Goal: Entertainment & Leisure: Browse casually

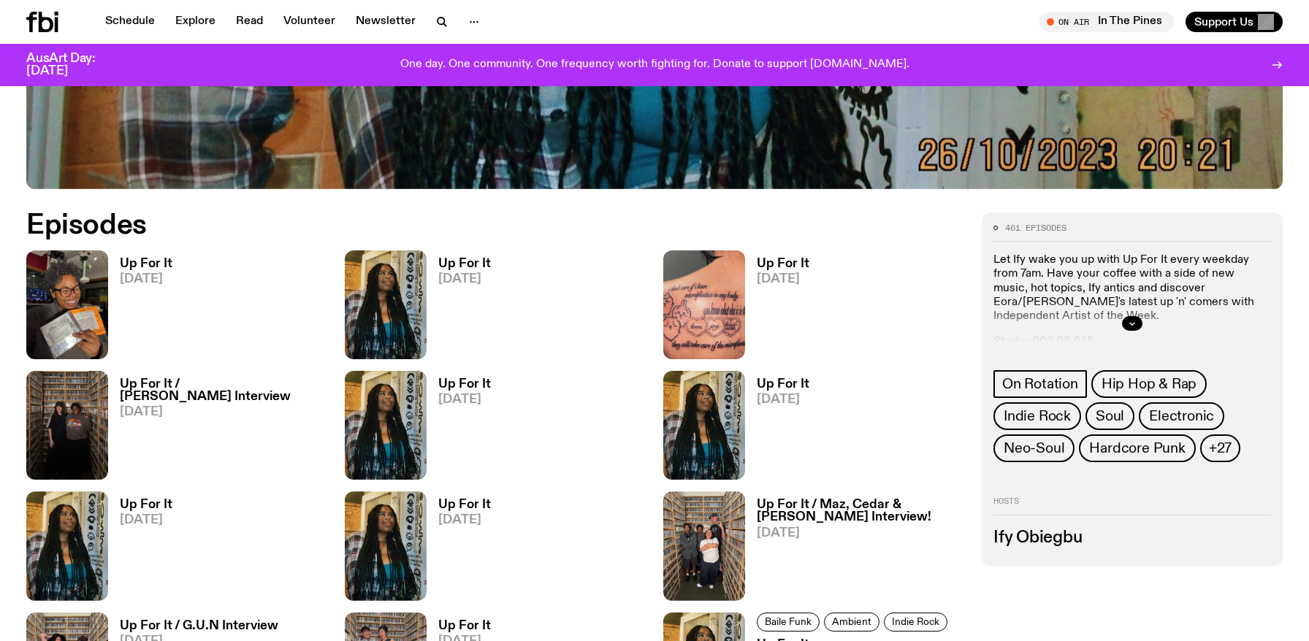
scroll to position [725, 0]
click at [1125, 325] on button "button" at bounding box center [1132, 324] width 20 height 15
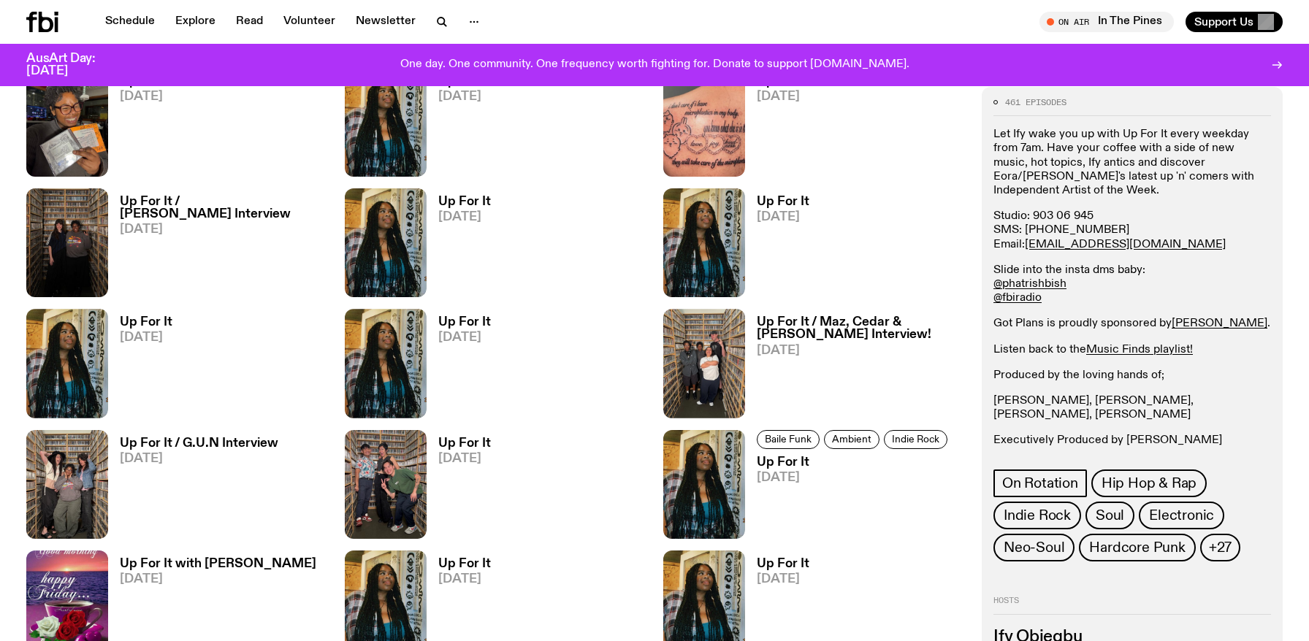
scroll to position [930, 0]
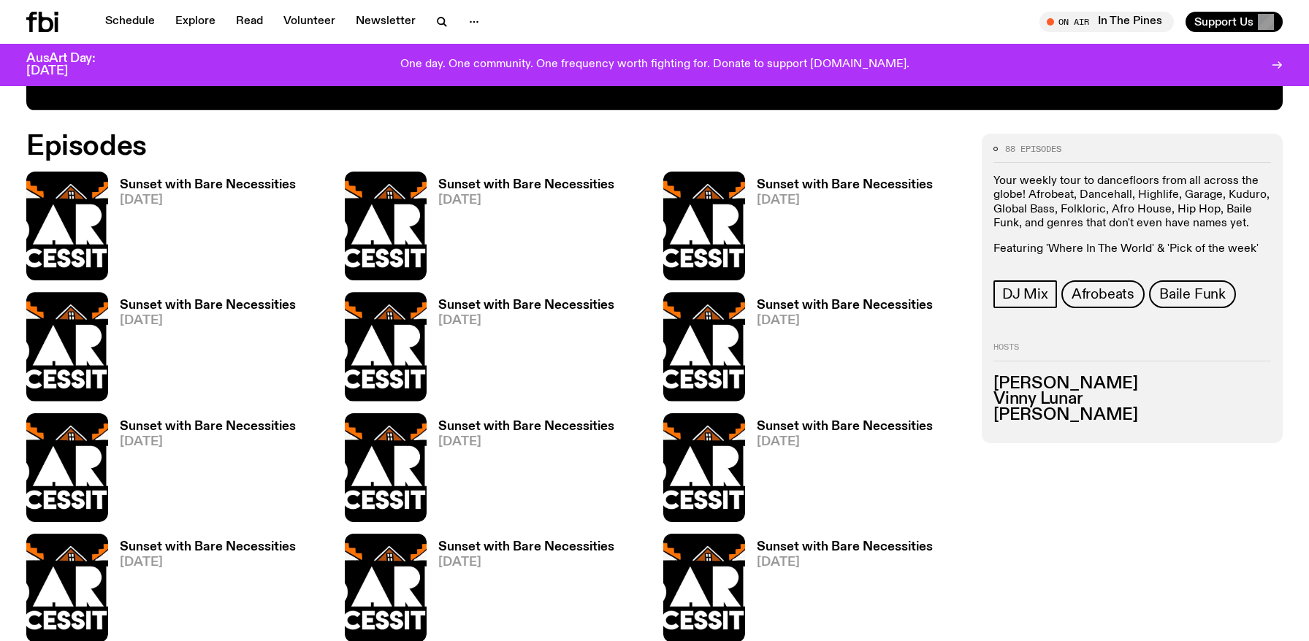
scroll to position [804, 0]
drag, startPoint x: 1136, startPoint y: 382, endPoint x: 994, endPoint y: 383, distance: 141.7
click at [994, 383] on h3 "[PERSON_NAME]" at bounding box center [1132, 384] width 278 height 16
drag, startPoint x: 1049, startPoint y: 416, endPoint x: 998, endPoint y: 386, distance: 59.2
click at [998, 386] on ul "[PERSON_NAME] [PERSON_NAME] Lunar [PERSON_NAME] Z" at bounding box center [1132, 399] width 278 height 47
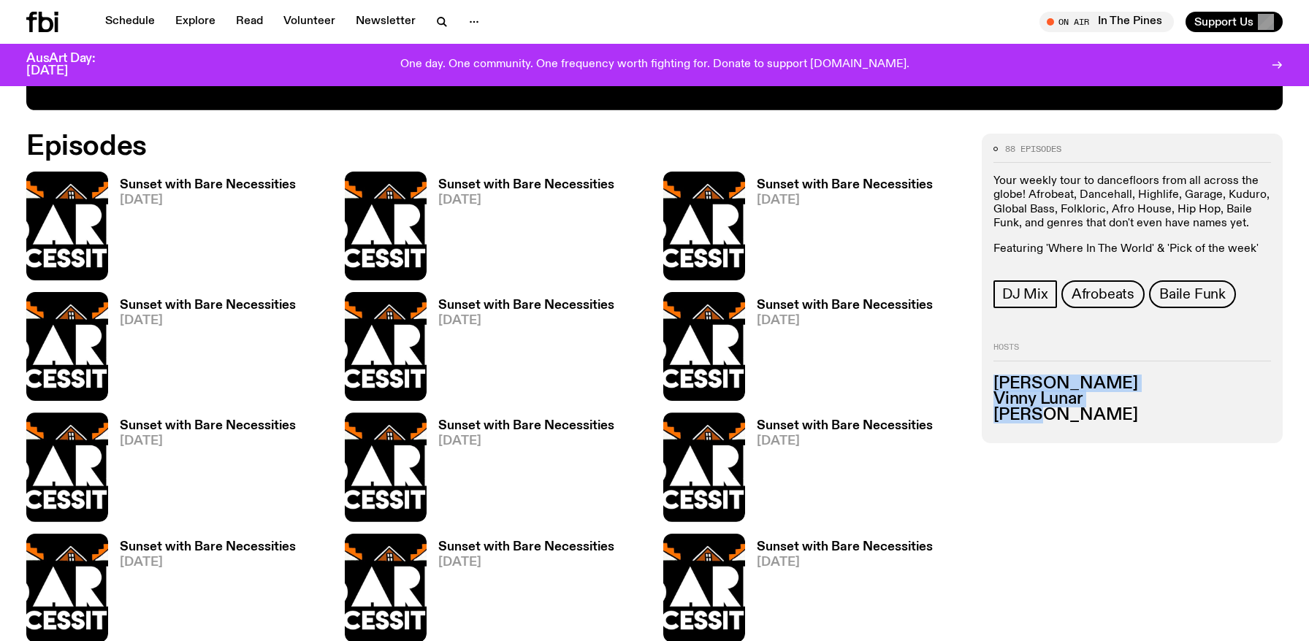
copy ul "[PERSON_NAME] [PERSON_NAME] Lunar [PERSON_NAME] Z"
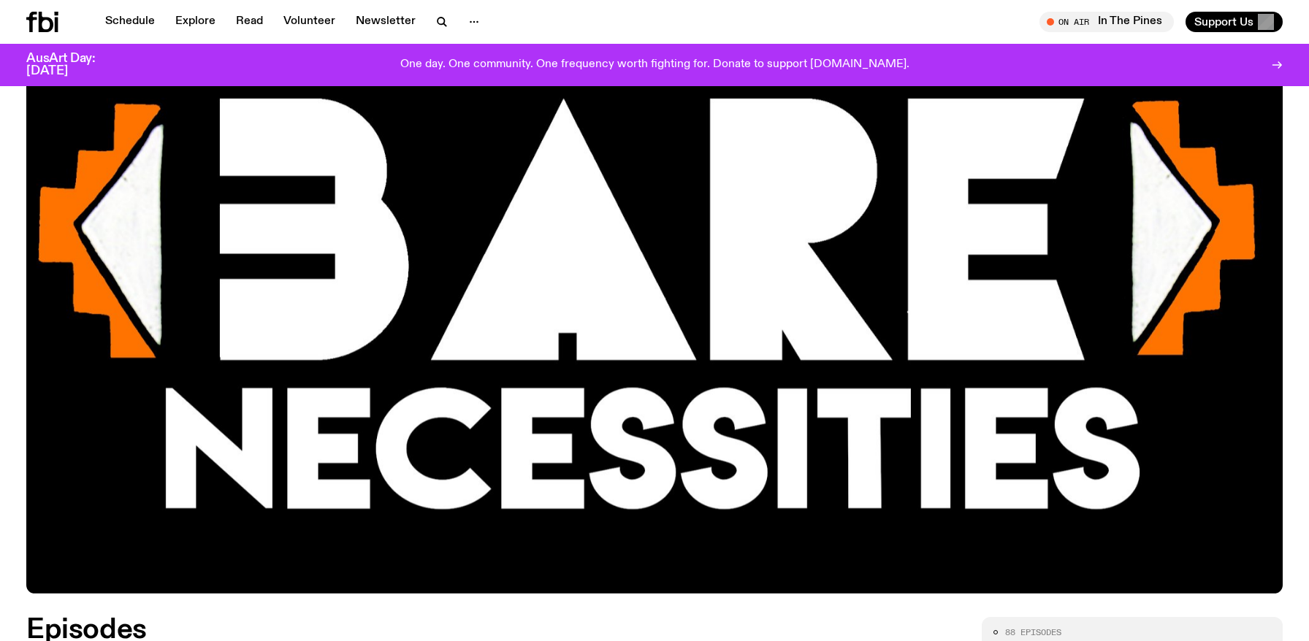
scroll to position [0, 0]
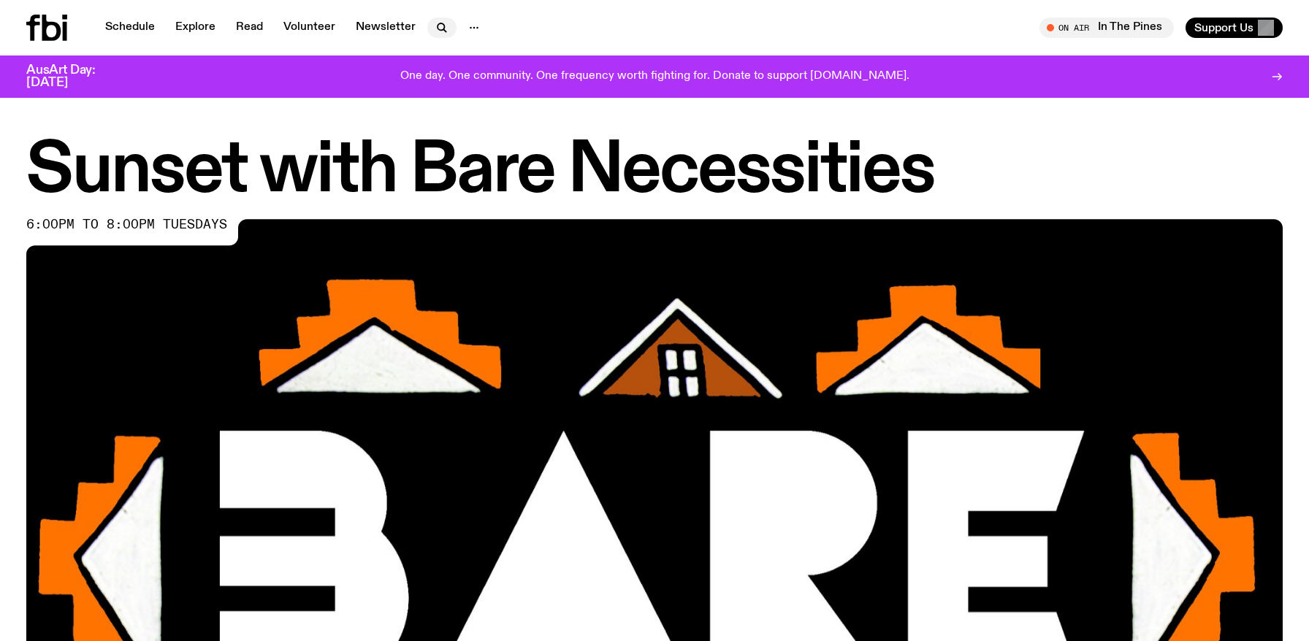
click at [442, 29] on icon "button" at bounding box center [442, 28] width 18 height 18
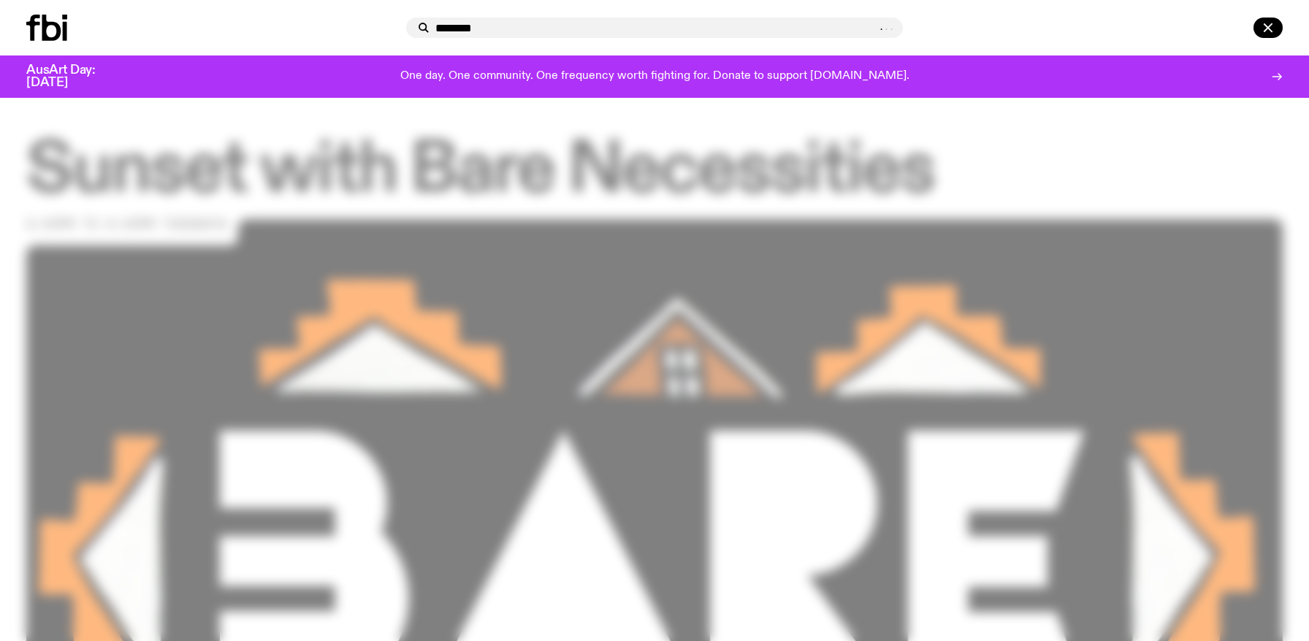
type input "********"
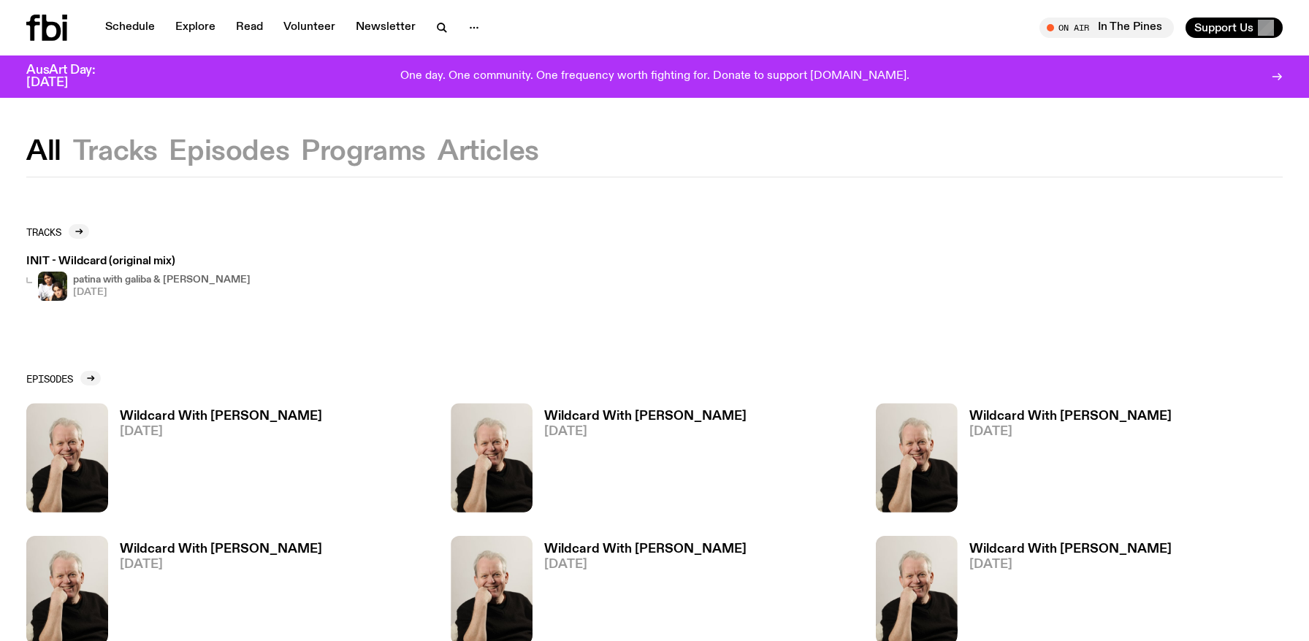
click at [256, 416] on h3 "Wildcard With Stuart Coupe" at bounding box center [221, 416] width 202 height 12
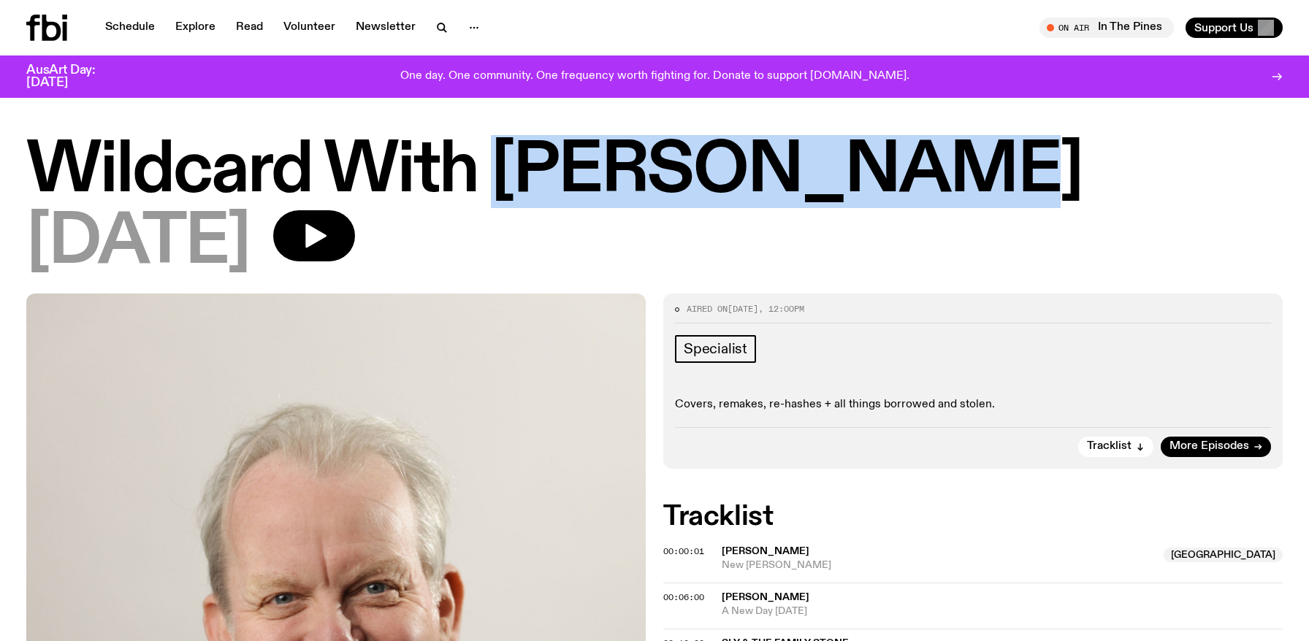
drag, startPoint x: 926, startPoint y: 167, endPoint x: 512, endPoint y: 168, distance: 414.1
click at [512, 168] on h1 "Wildcard With Stuart Coupe" at bounding box center [654, 172] width 1256 height 66
copy h1 "Stuart Coupe"
click at [436, 26] on icon "button" at bounding box center [442, 28] width 18 height 18
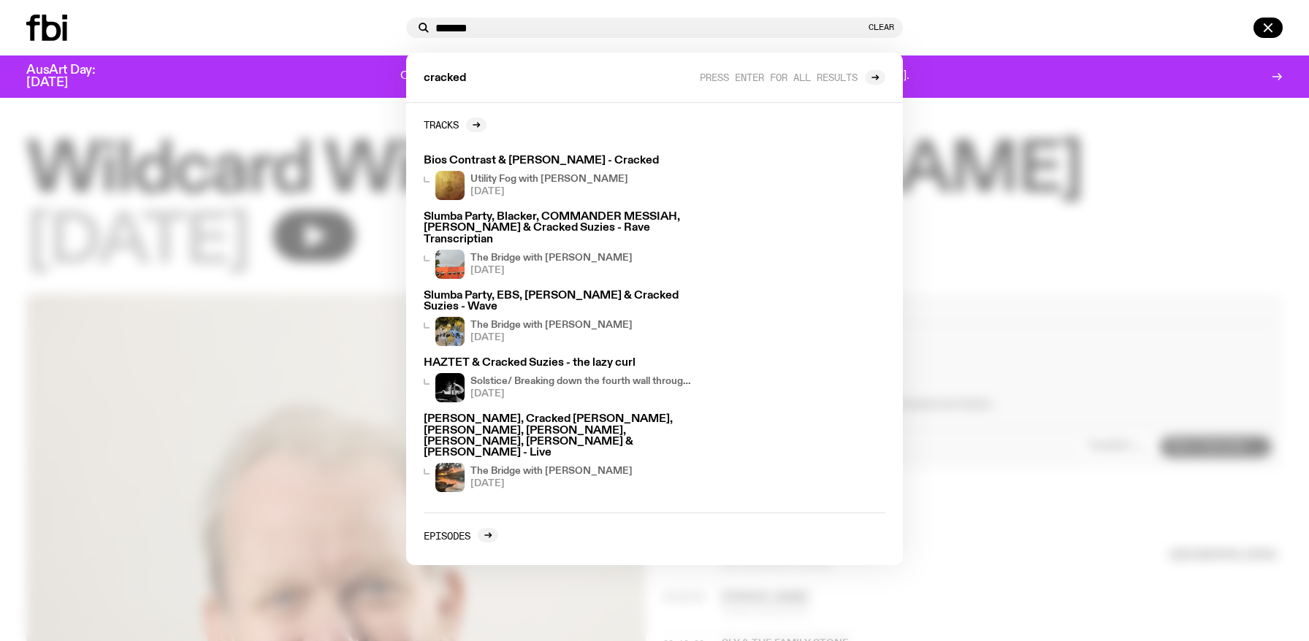
type input "*******"
click at [456, 79] on span "cracked" at bounding box center [445, 78] width 42 height 11
click at [508, 30] on input "*******" at bounding box center [650, 28] width 430 height 12
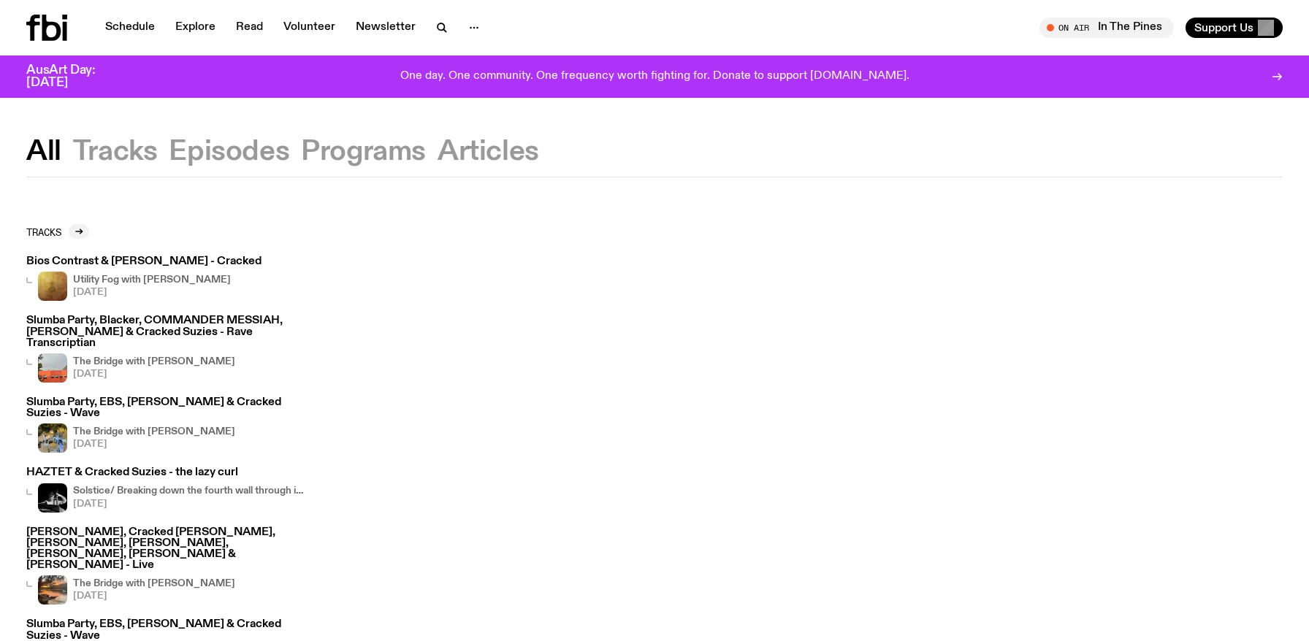
click at [215, 264] on h3 "Bios Contrast & Nilotpal Das - Cracked" at bounding box center [143, 261] width 235 height 11
click at [321, 152] on button "Programs" at bounding box center [363, 152] width 125 height 26
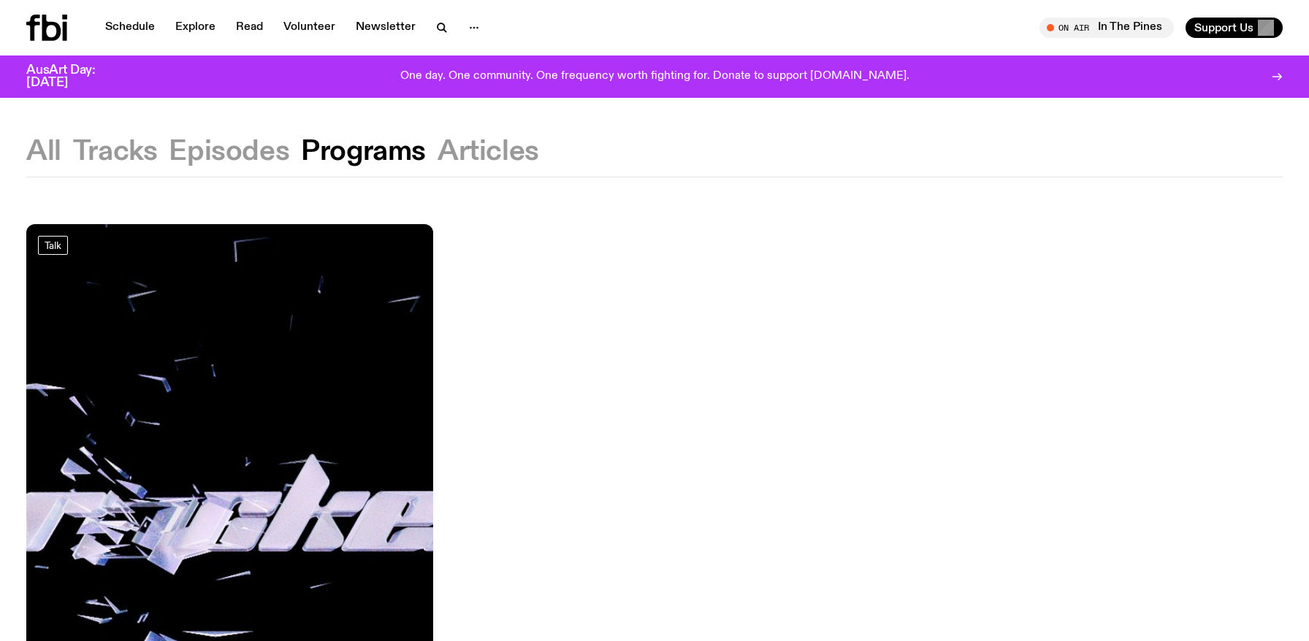
click at [292, 405] on img at bounding box center [229, 495] width 407 height 543
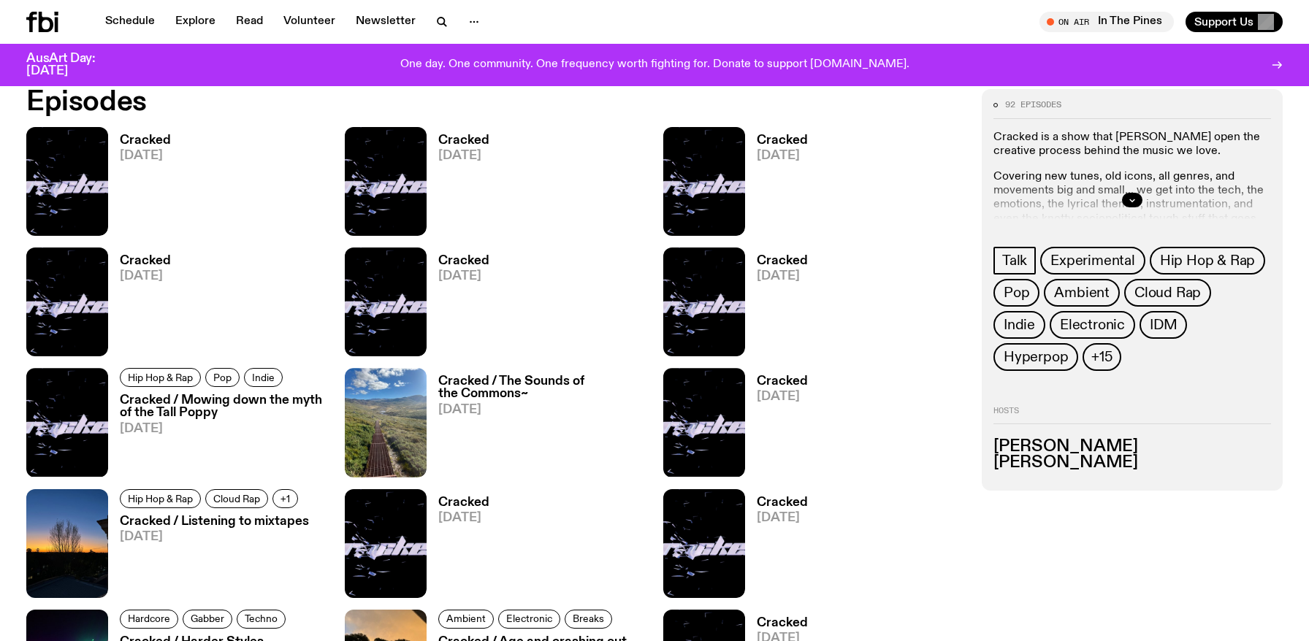
scroll to position [849, 0]
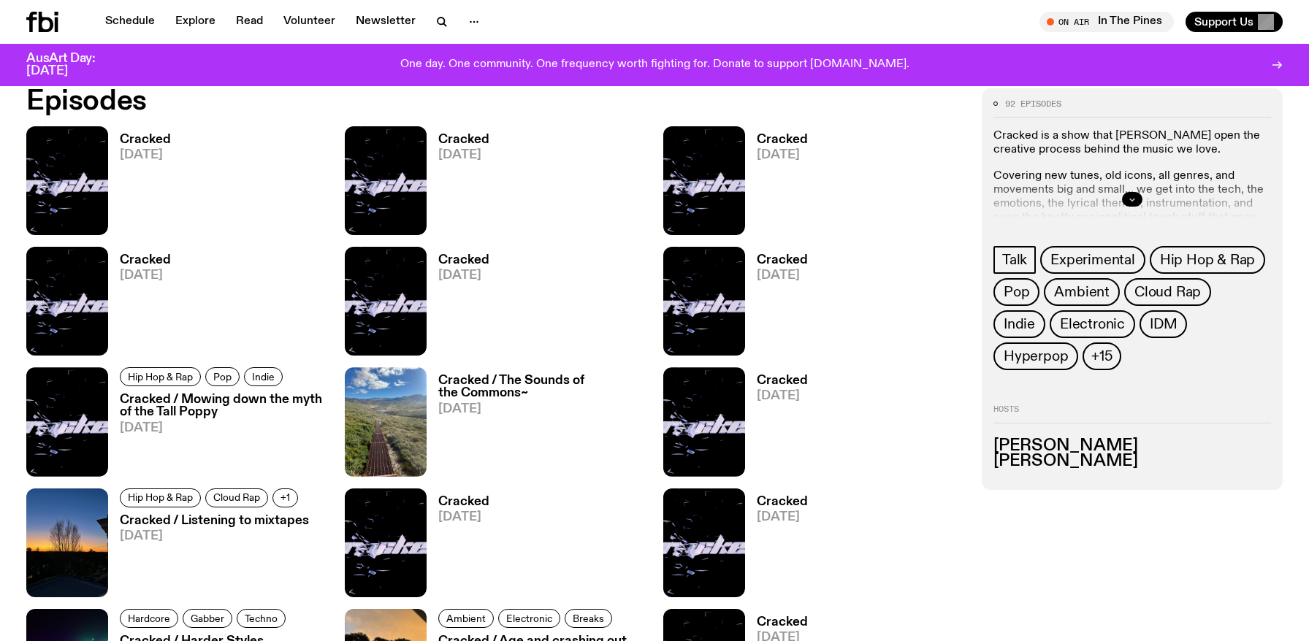
click at [1136, 199] on button "button" at bounding box center [1132, 199] width 20 height 15
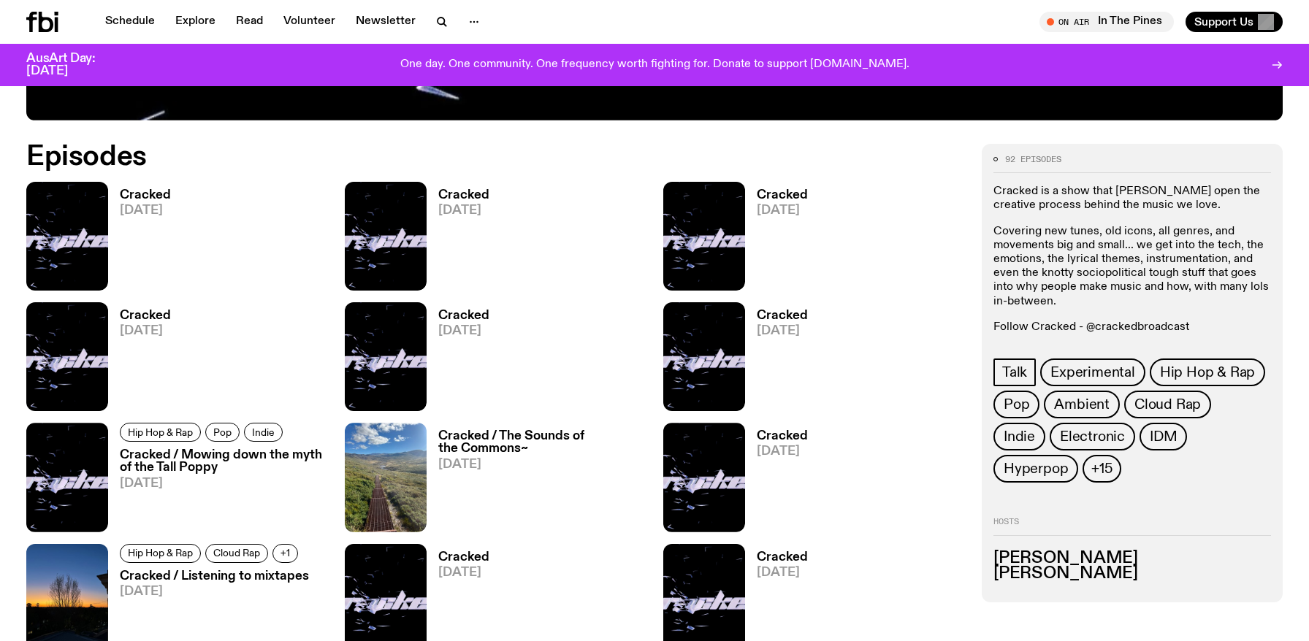
scroll to position [787, 0]
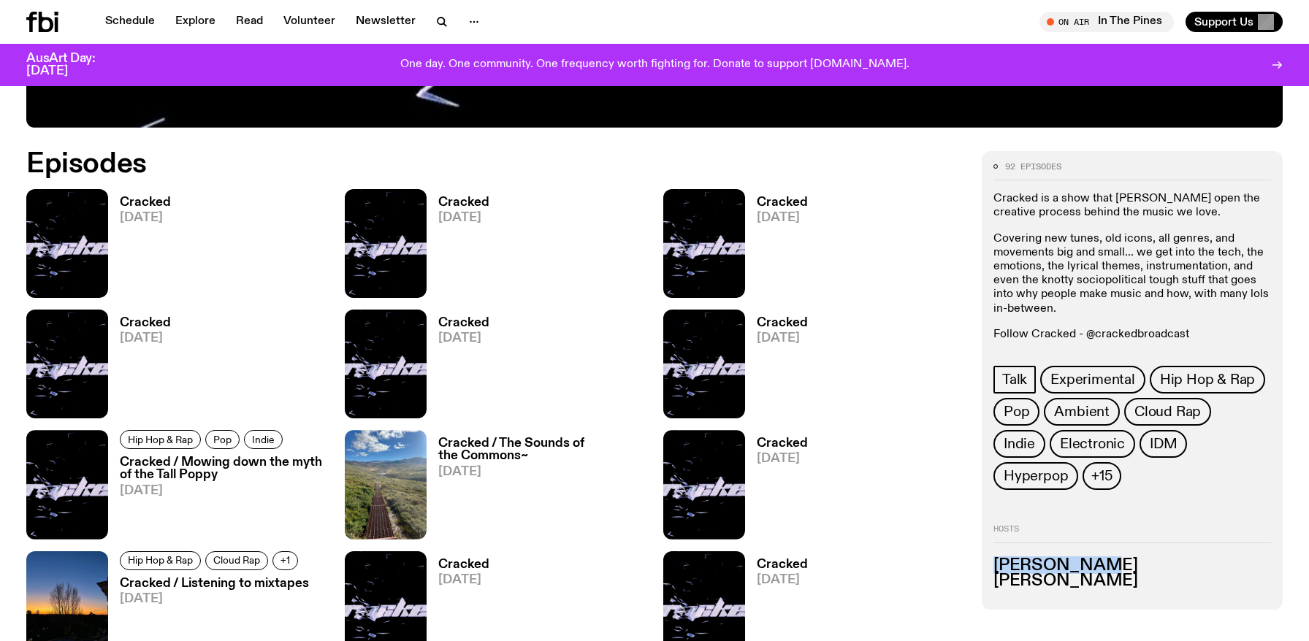
drag, startPoint x: 1098, startPoint y: 530, endPoint x: 993, endPoint y: 530, distance: 105.9
click at [993, 558] on h3 "Luke Joseph" at bounding box center [1132, 566] width 278 height 16
copy h3 "Luke Joseph"
drag, startPoint x: 1111, startPoint y: 557, endPoint x: 981, endPoint y: 525, distance: 133.9
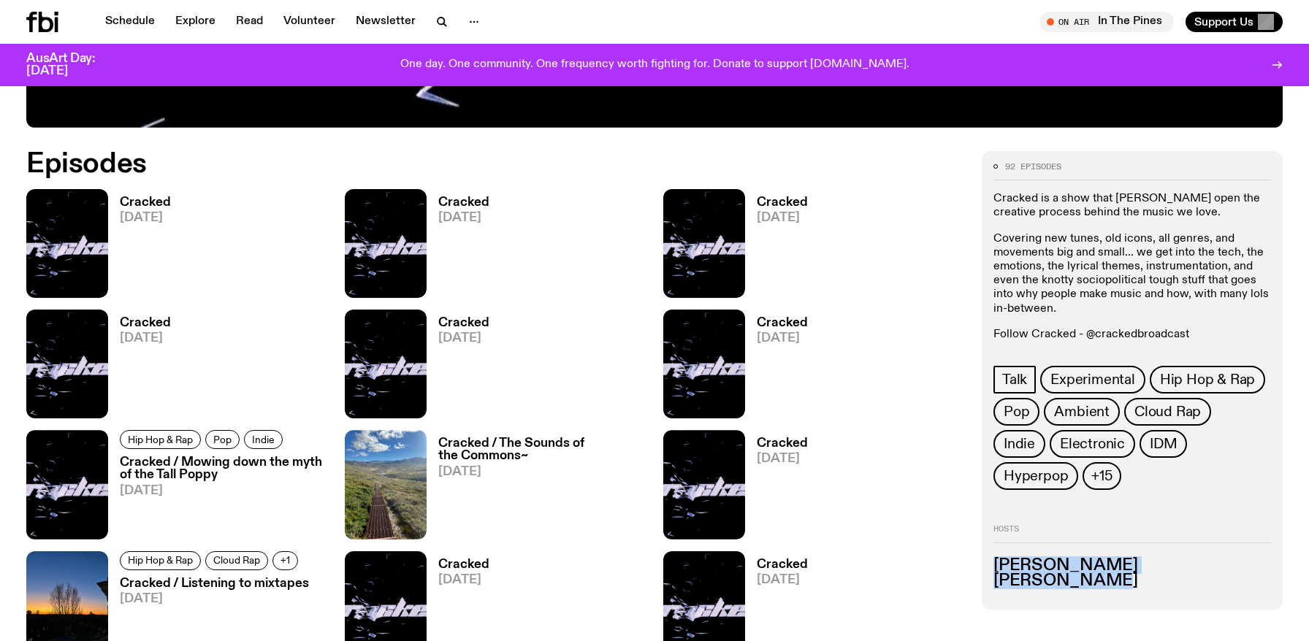
copy ul "Luke Joseph Jenna Parker"
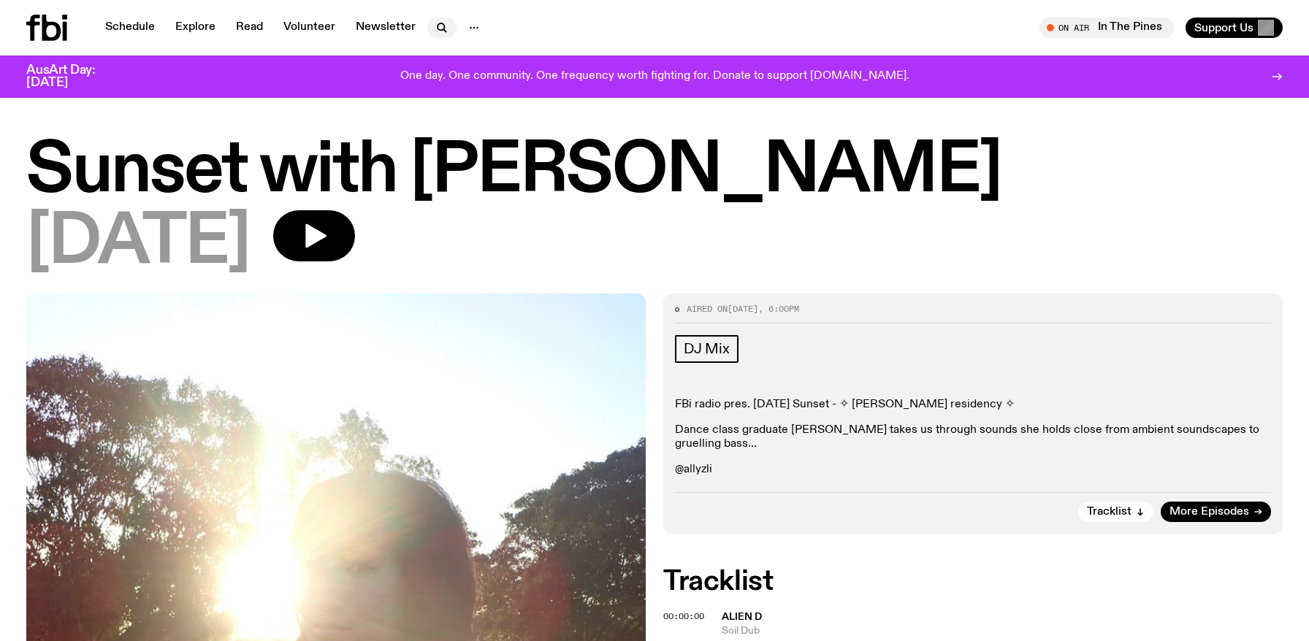
click at [433, 21] on icon "button" at bounding box center [442, 28] width 18 height 18
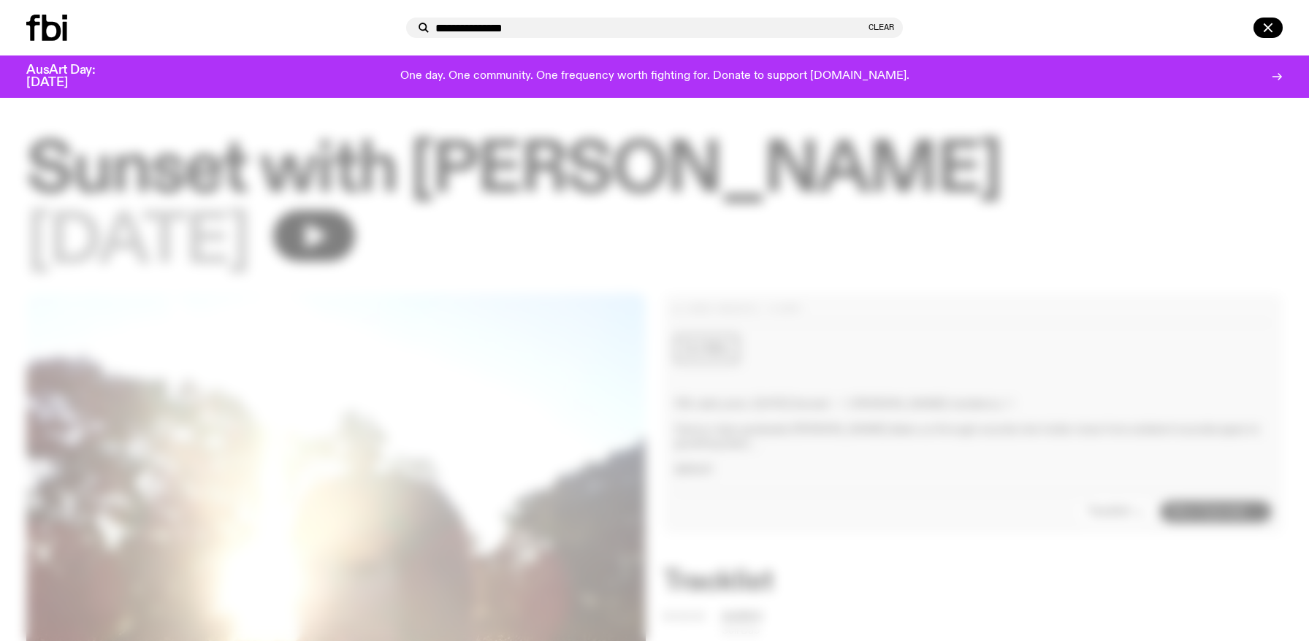
type input "**********"
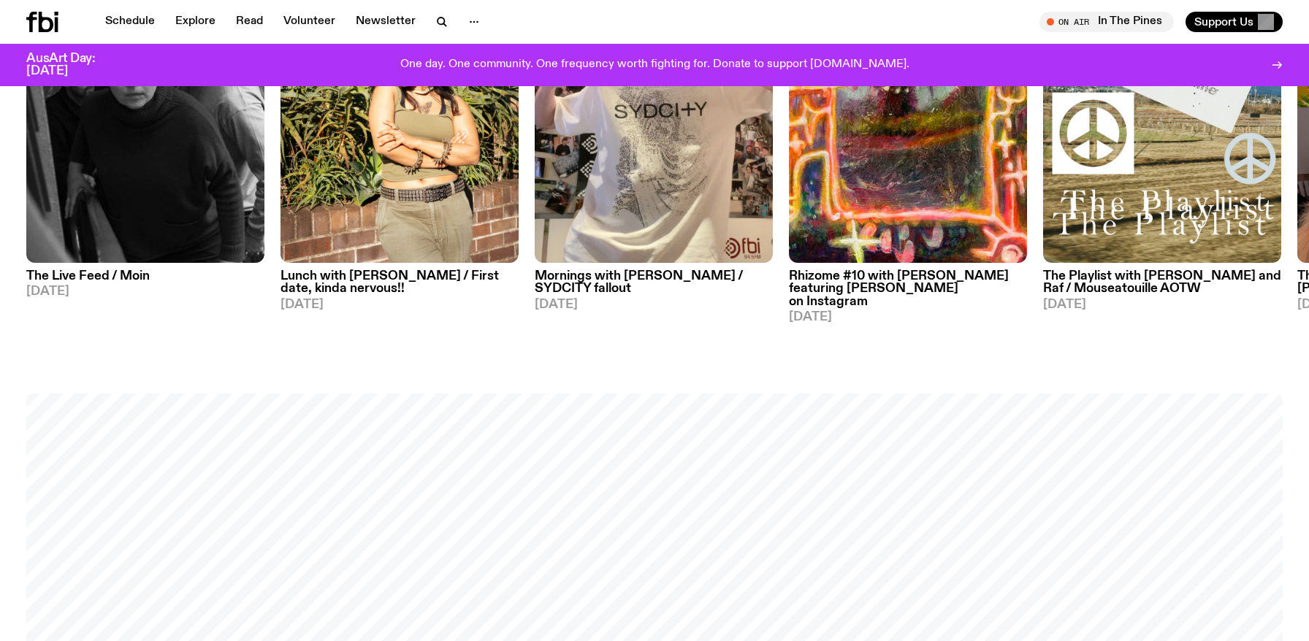
scroll to position [892, 0]
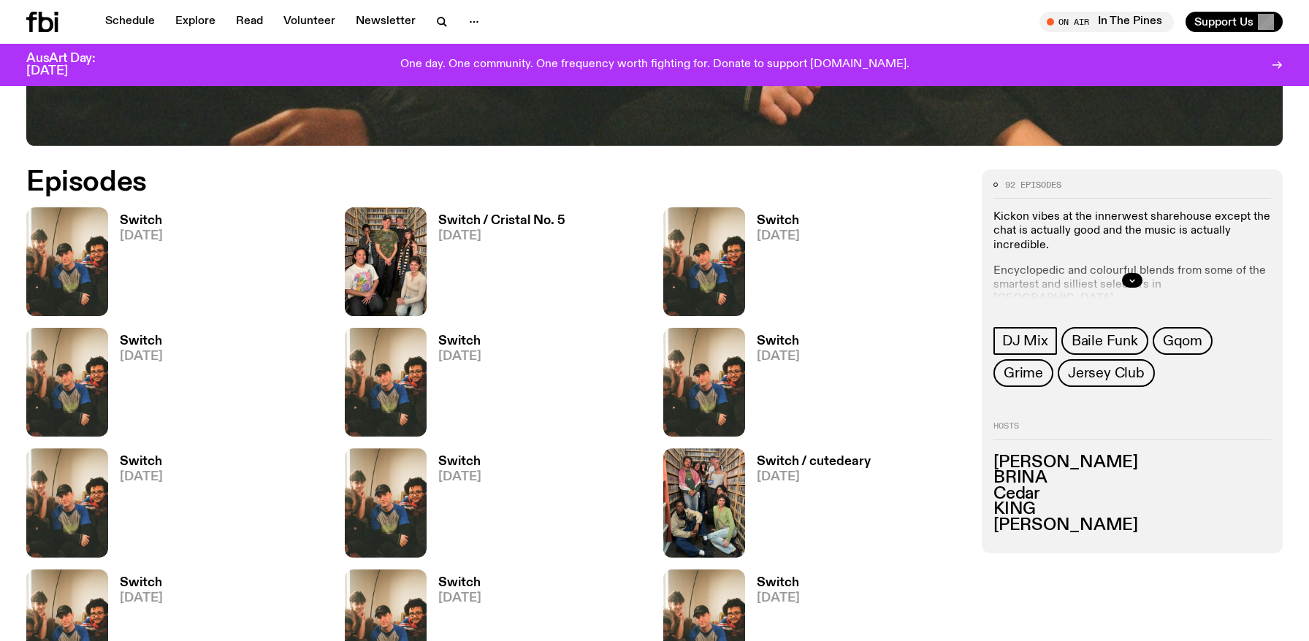
scroll to position [782, 0]
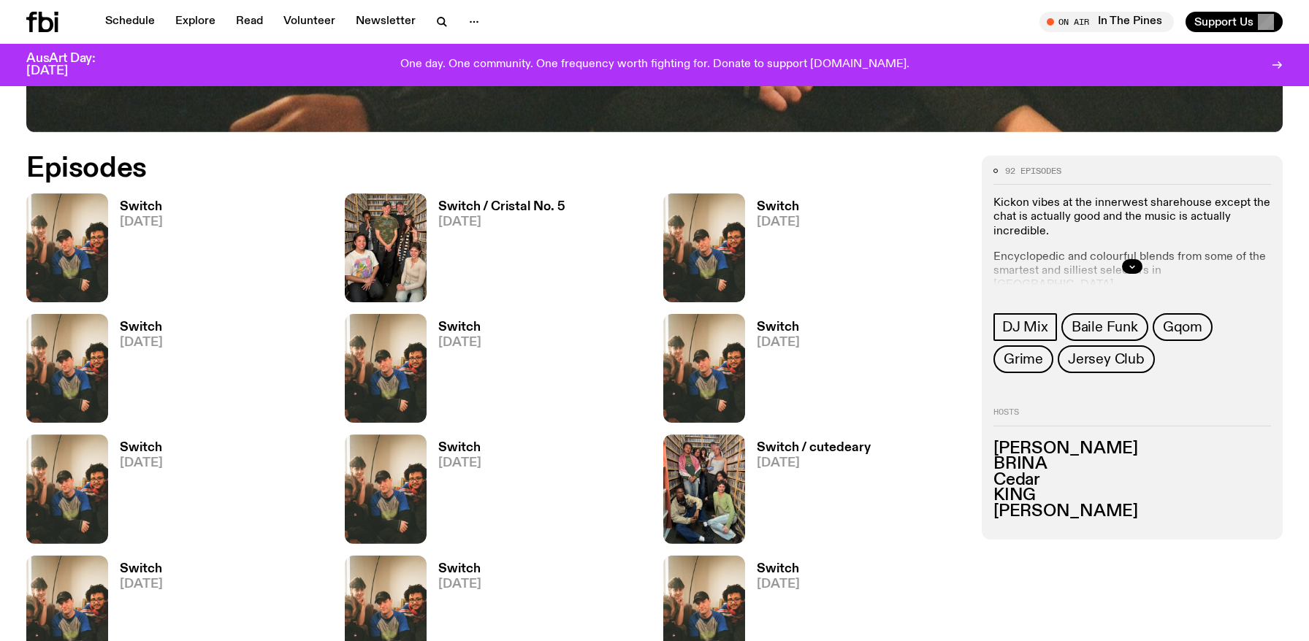
click at [1158, 272] on div at bounding box center [1132, 266] width 278 height 47
click at [1131, 262] on icon "button" at bounding box center [1132, 266] width 9 height 9
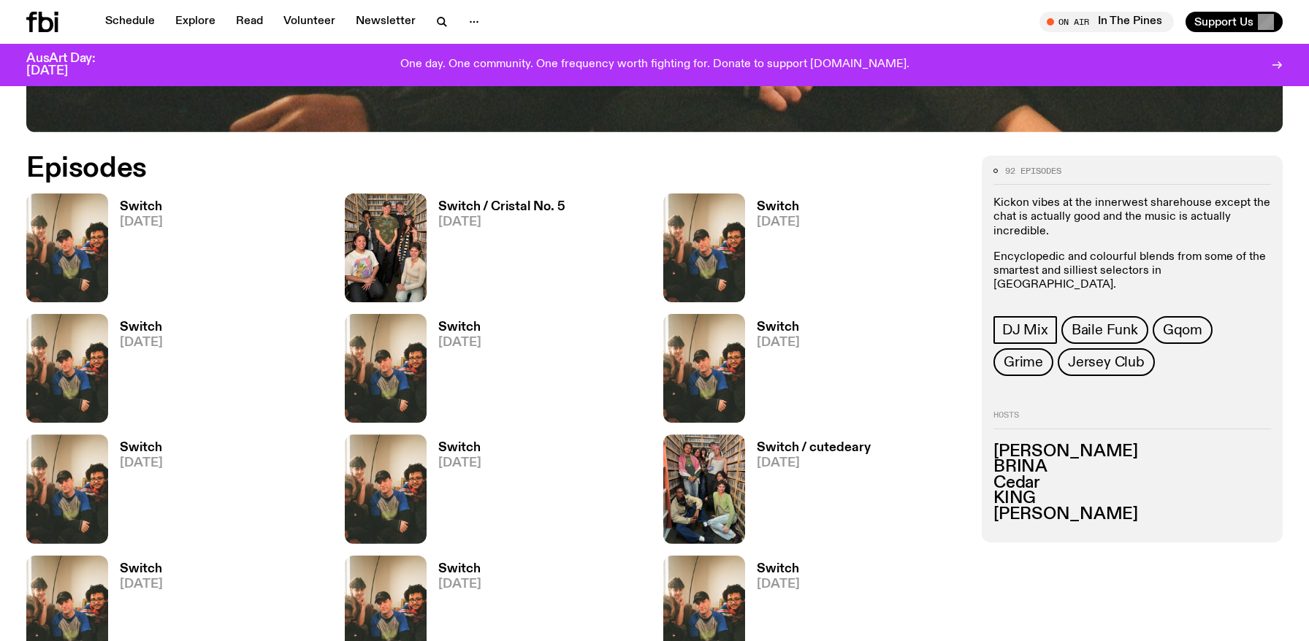
click at [779, 210] on h3 "Switch" at bounding box center [778, 207] width 43 height 12
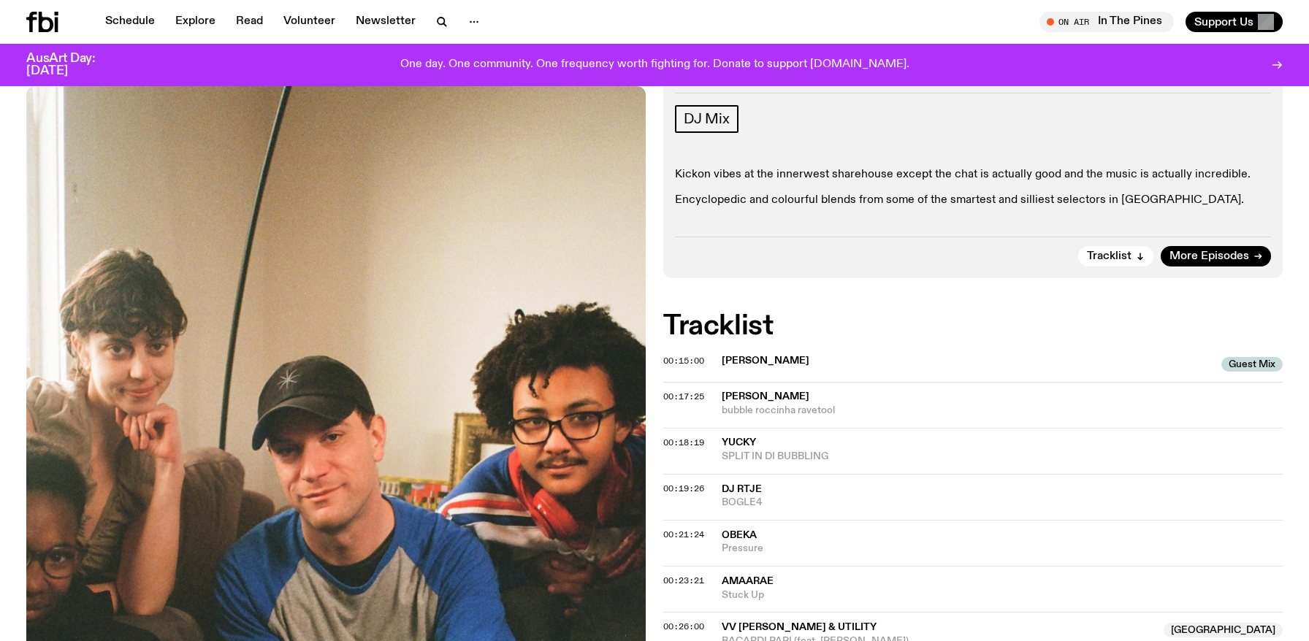
scroll to position [480, 0]
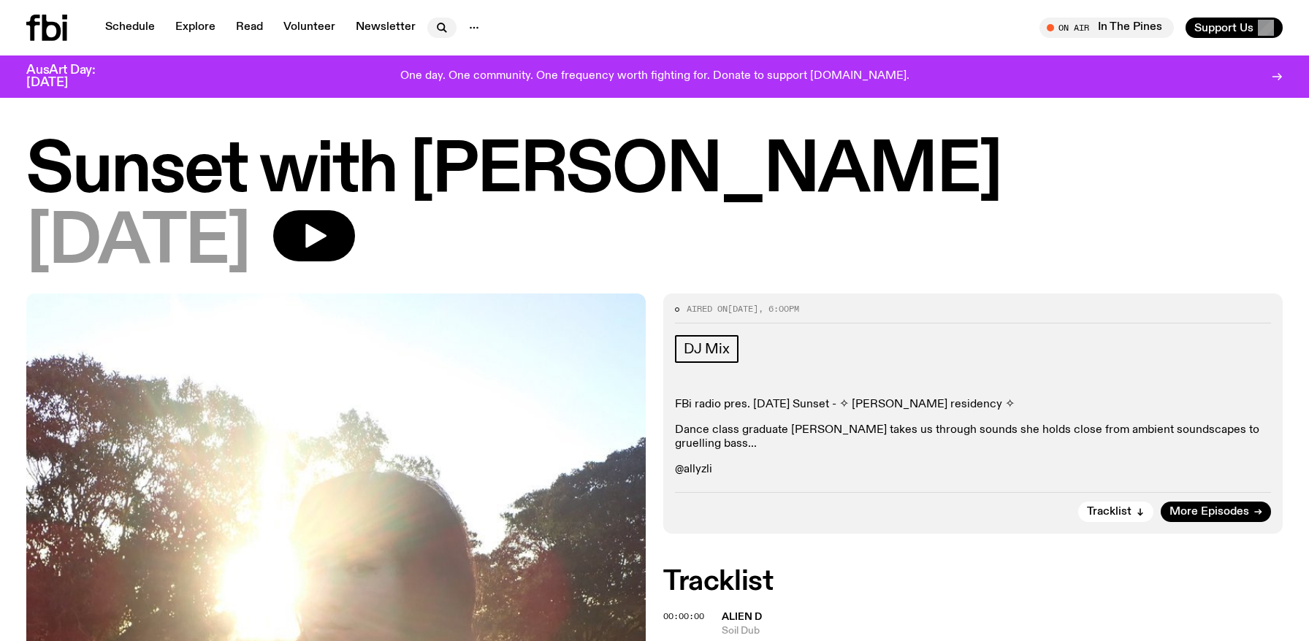
click at [443, 30] on icon "button" at bounding box center [444, 30] width 3 height 3
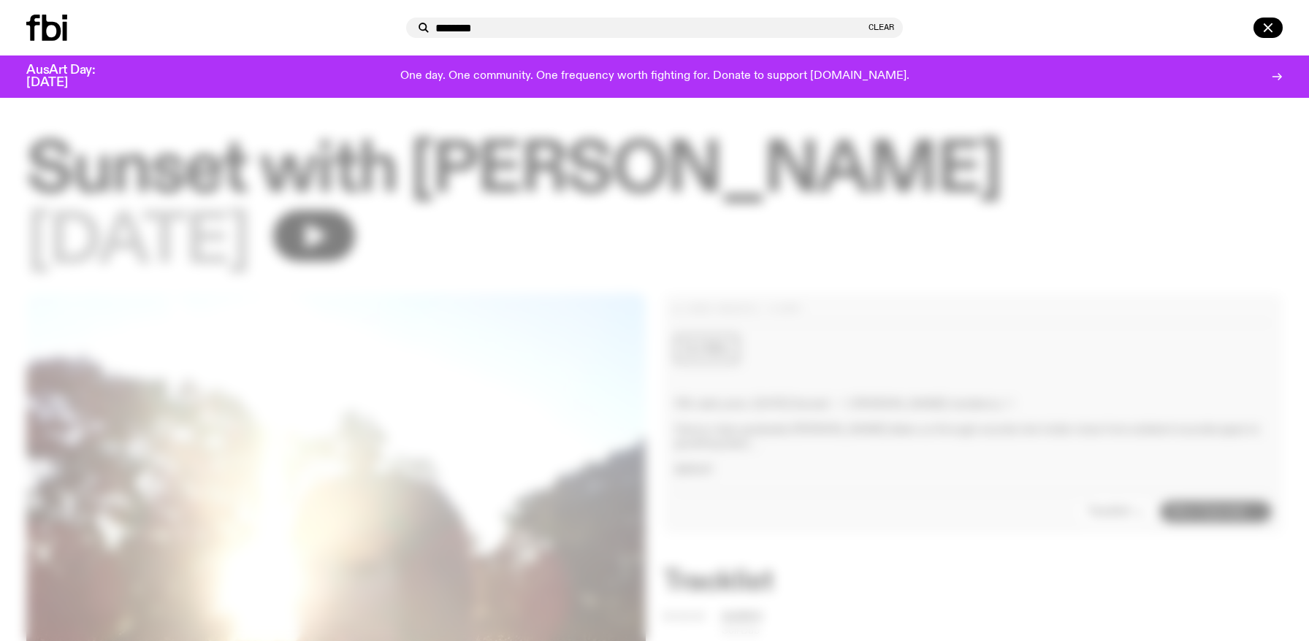
type input "********"
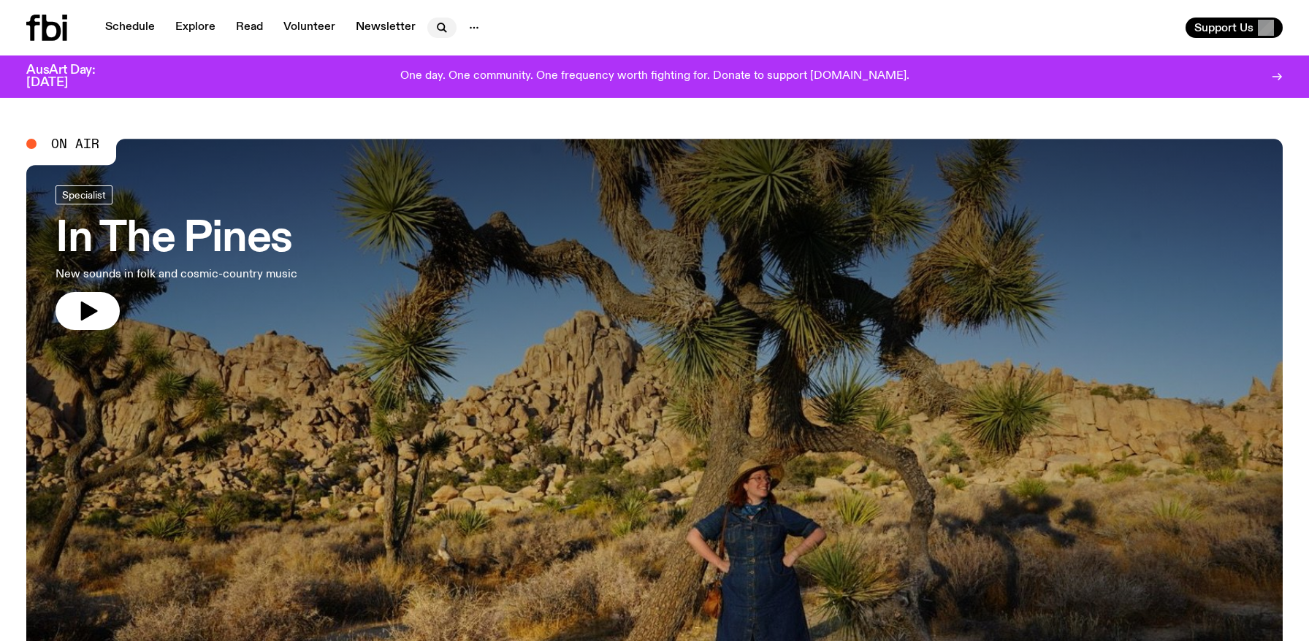
click at [433, 25] on icon "button" at bounding box center [442, 28] width 18 height 18
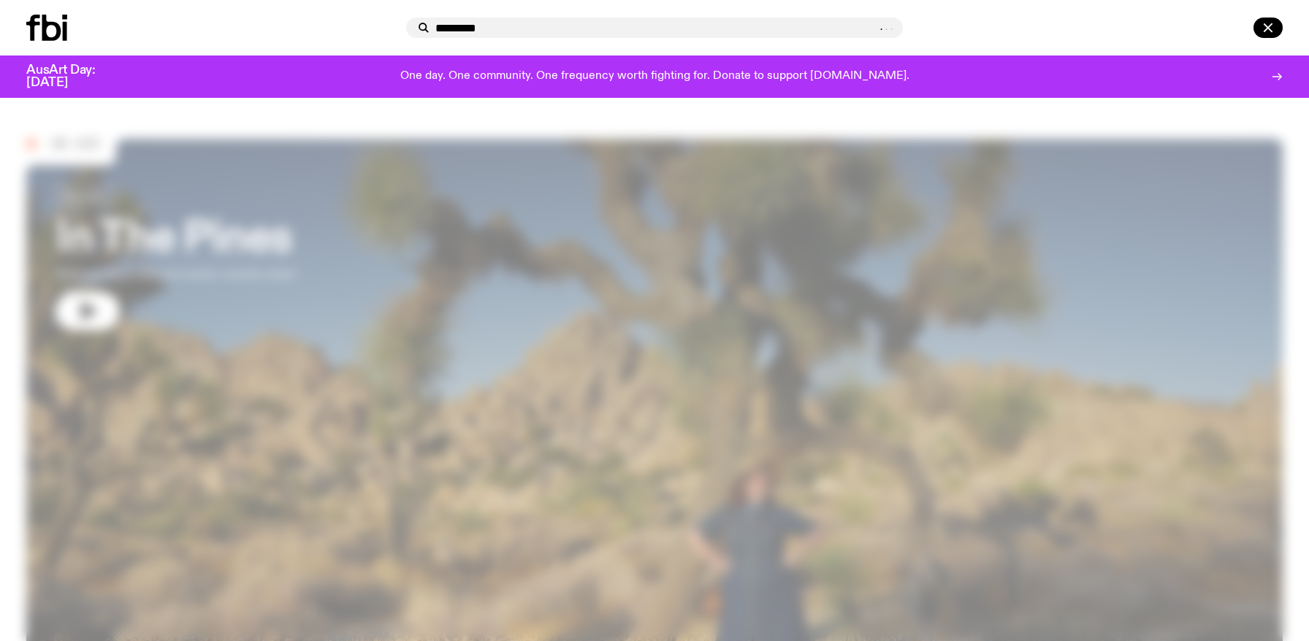
type input "********"
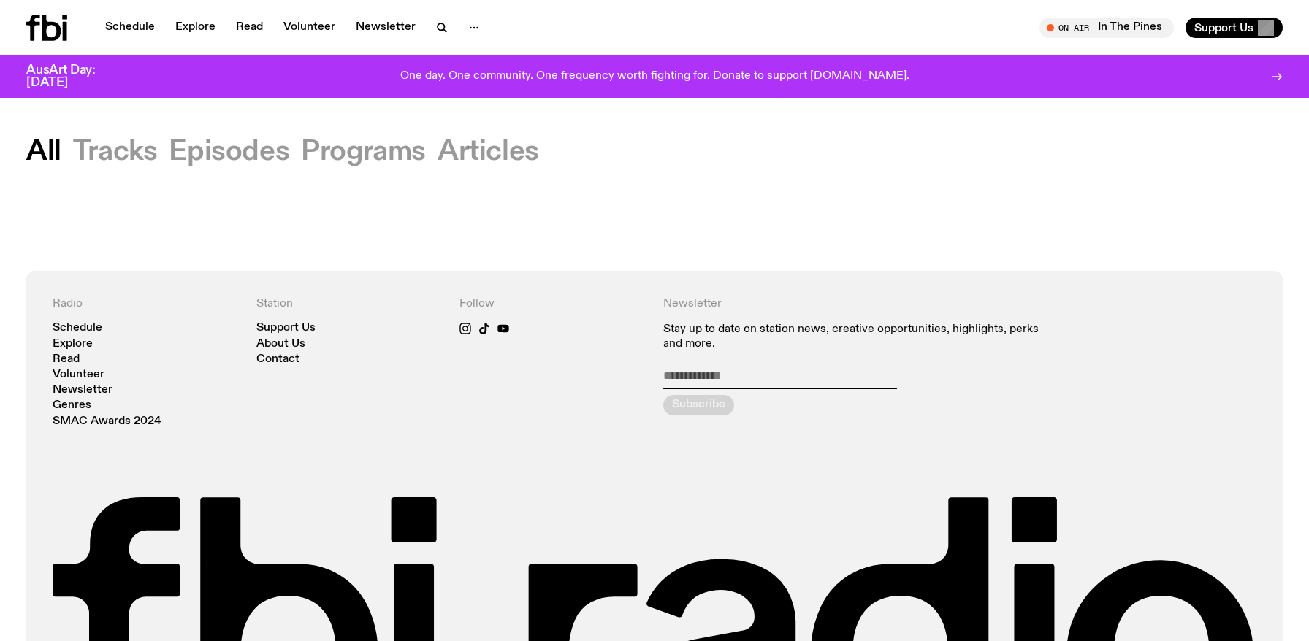
click at [383, 149] on button "Programs" at bounding box center [363, 152] width 125 height 26
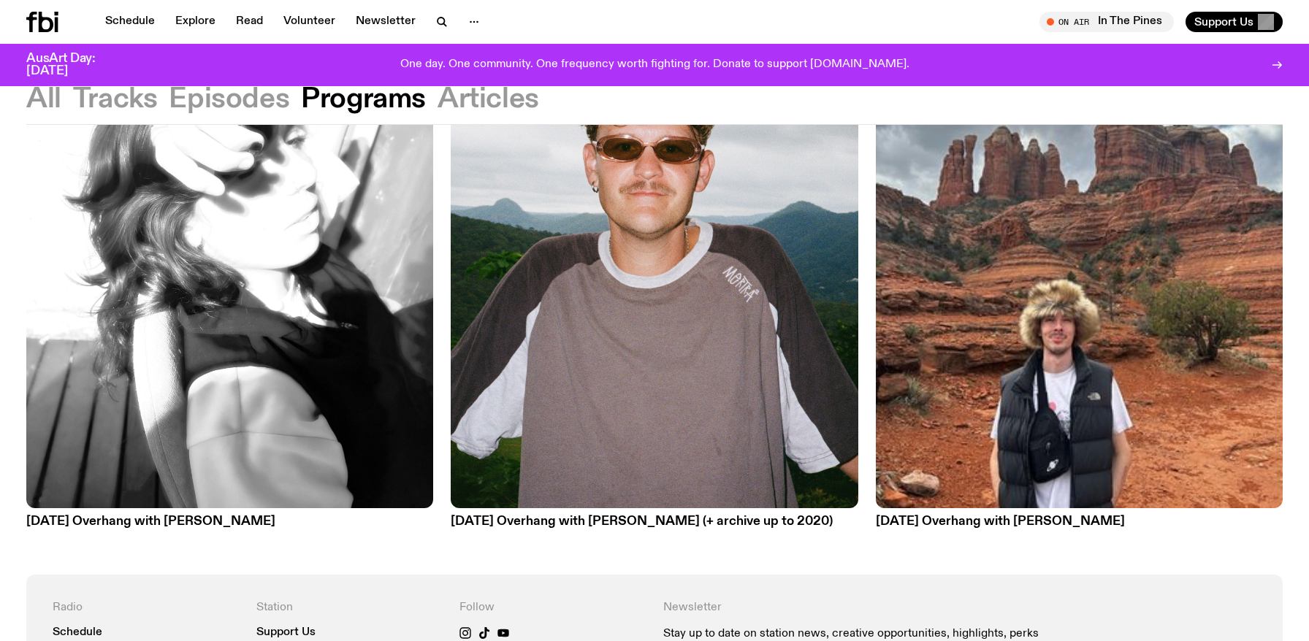
scroll to position [246, 0]
click at [245, 525] on h3 "Saturday Overhang with Kate Stanbridge" at bounding box center [229, 522] width 407 height 12
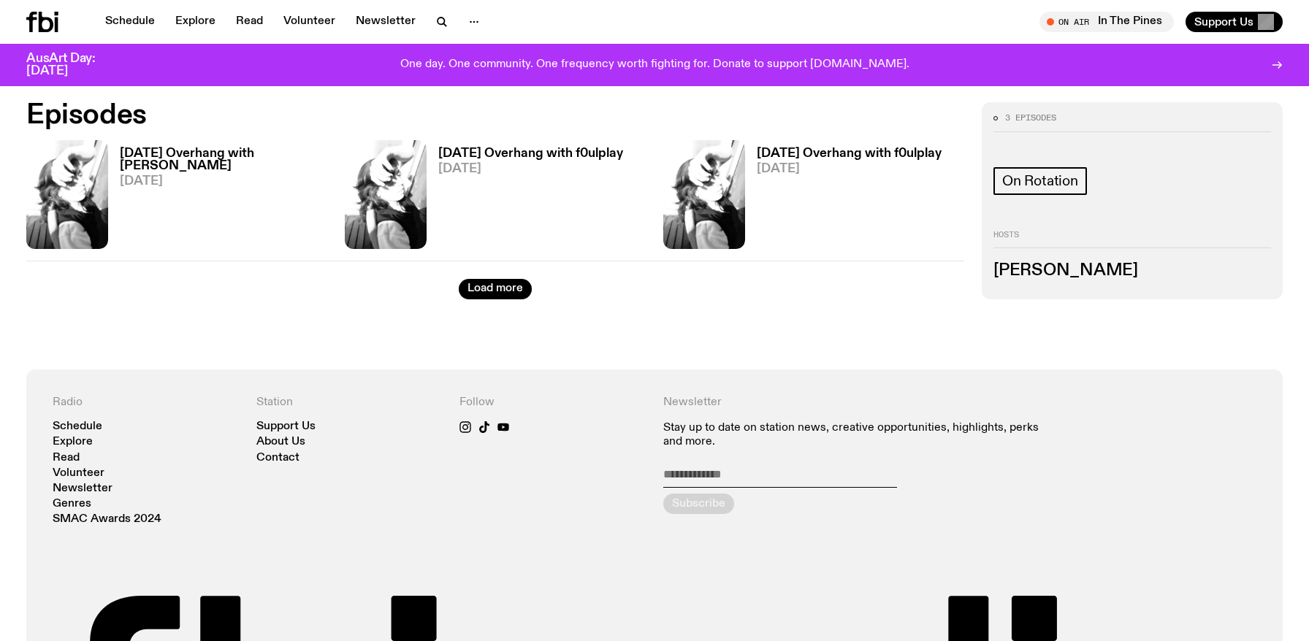
scroll to position [900, 0]
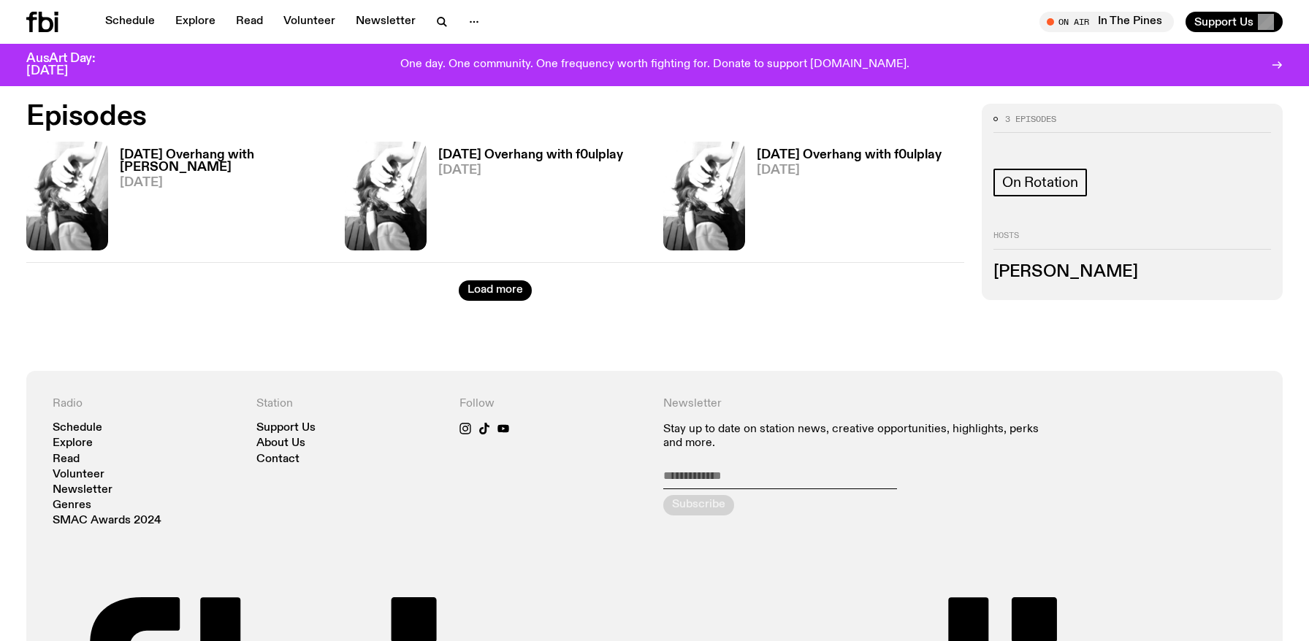
click at [548, 150] on h3 "Saturday Overhang with f0ulplay" at bounding box center [530, 155] width 185 height 12
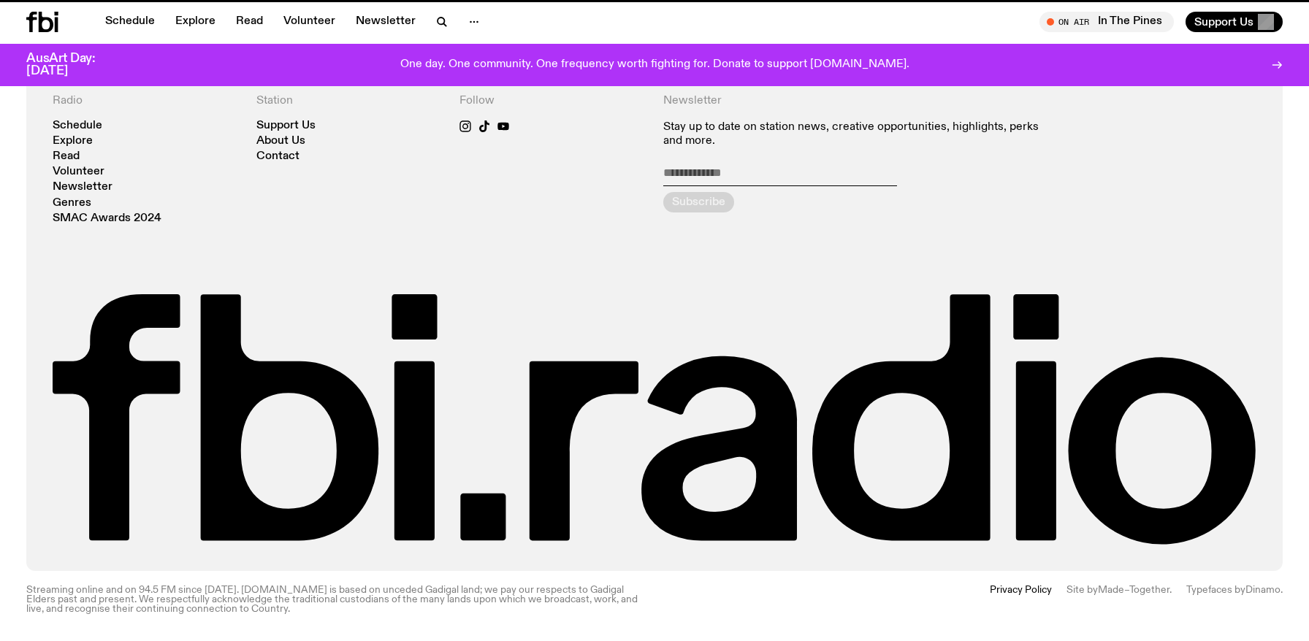
scroll to position [246, 0]
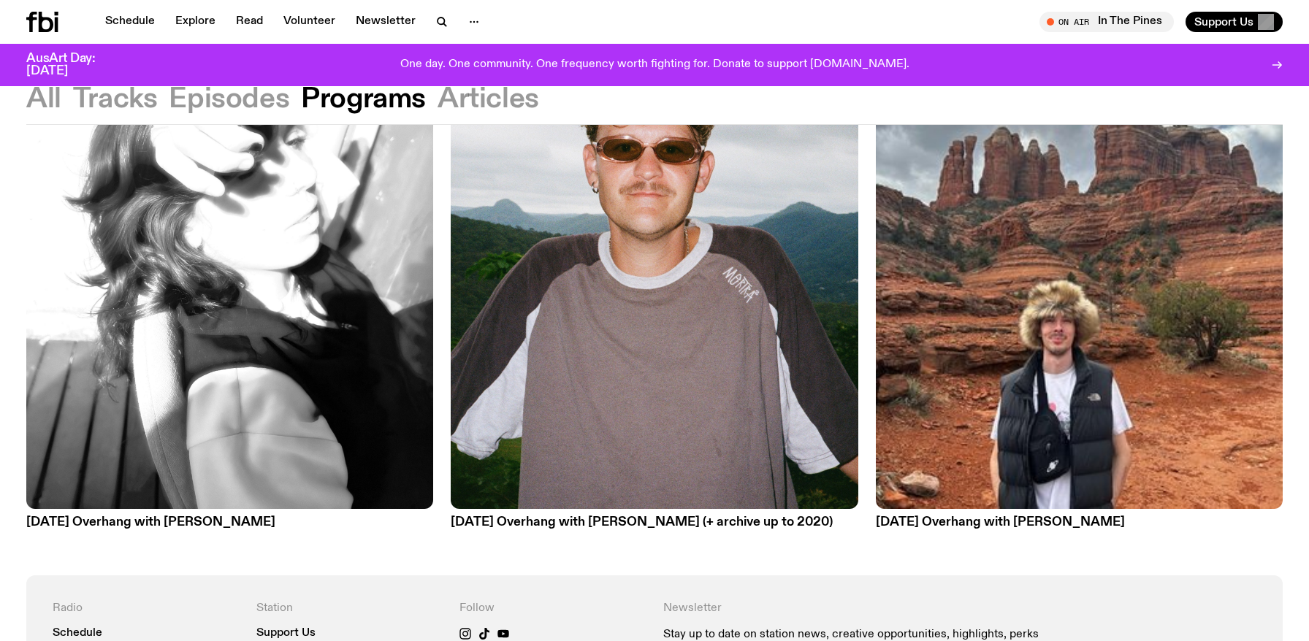
click at [616, 529] on h3 "Saturday Overhang with Harrie Hastings (+ archive up to 2020)" at bounding box center [654, 522] width 407 height 12
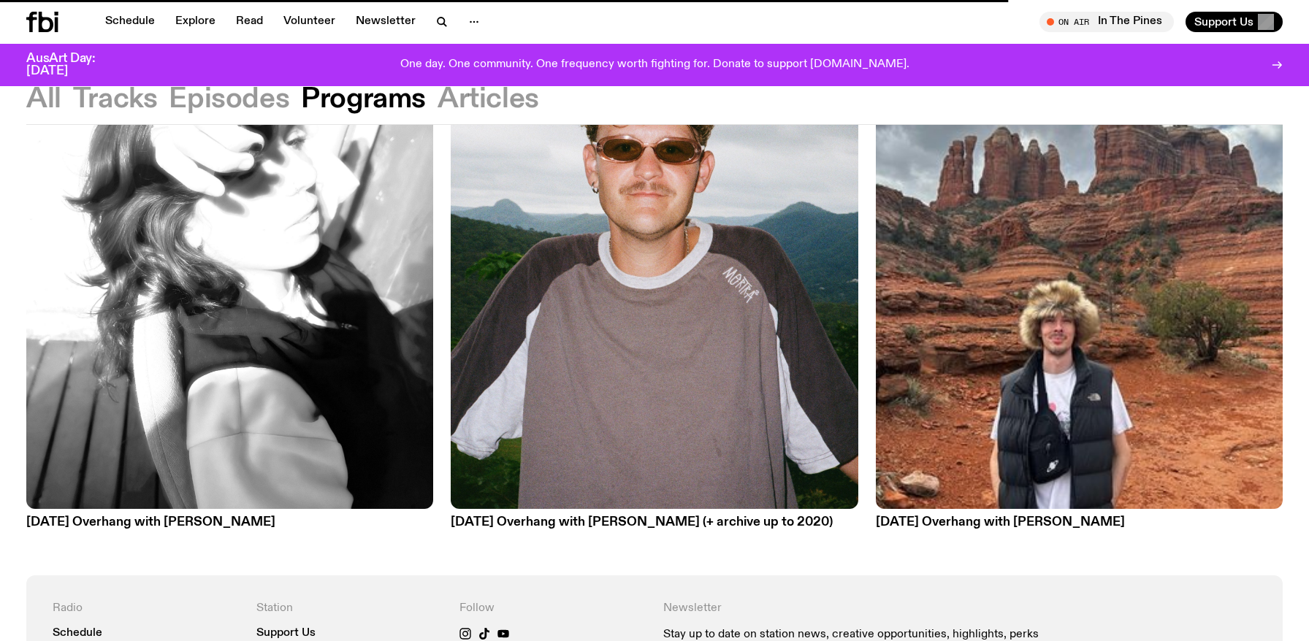
click at [984, 516] on h3 "Sunday Overhang with Pat Hilder" at bounding box center [1079, 522] width 407 height 12
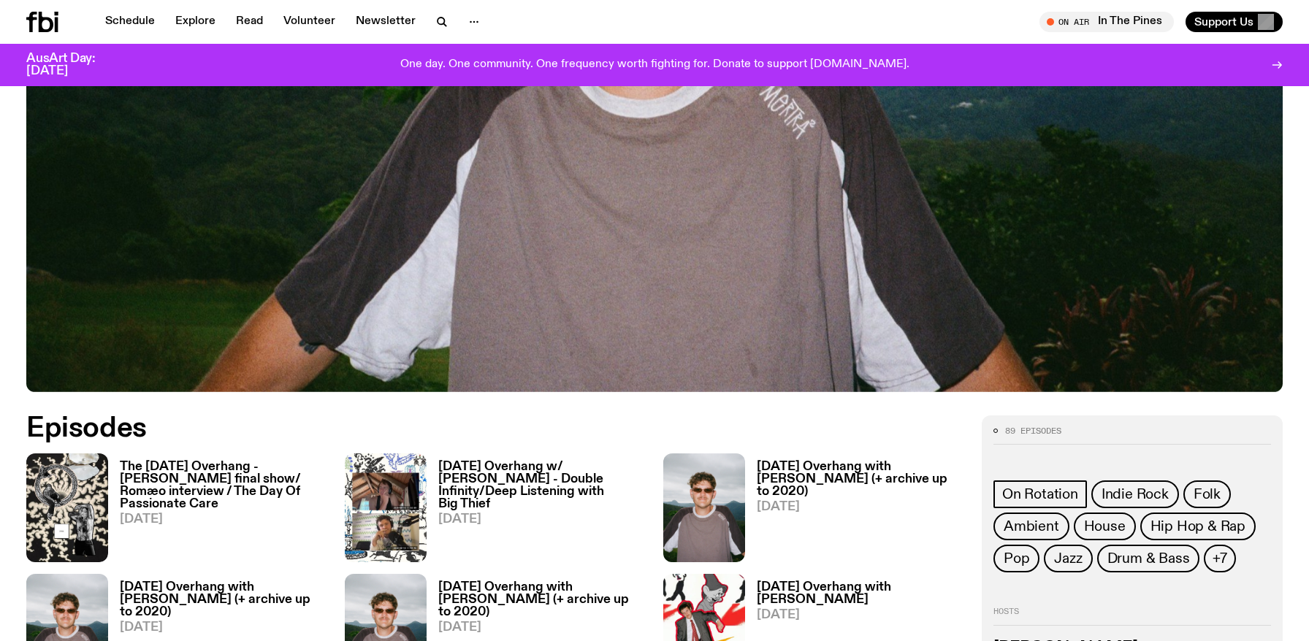
scroll to position [651, 0]
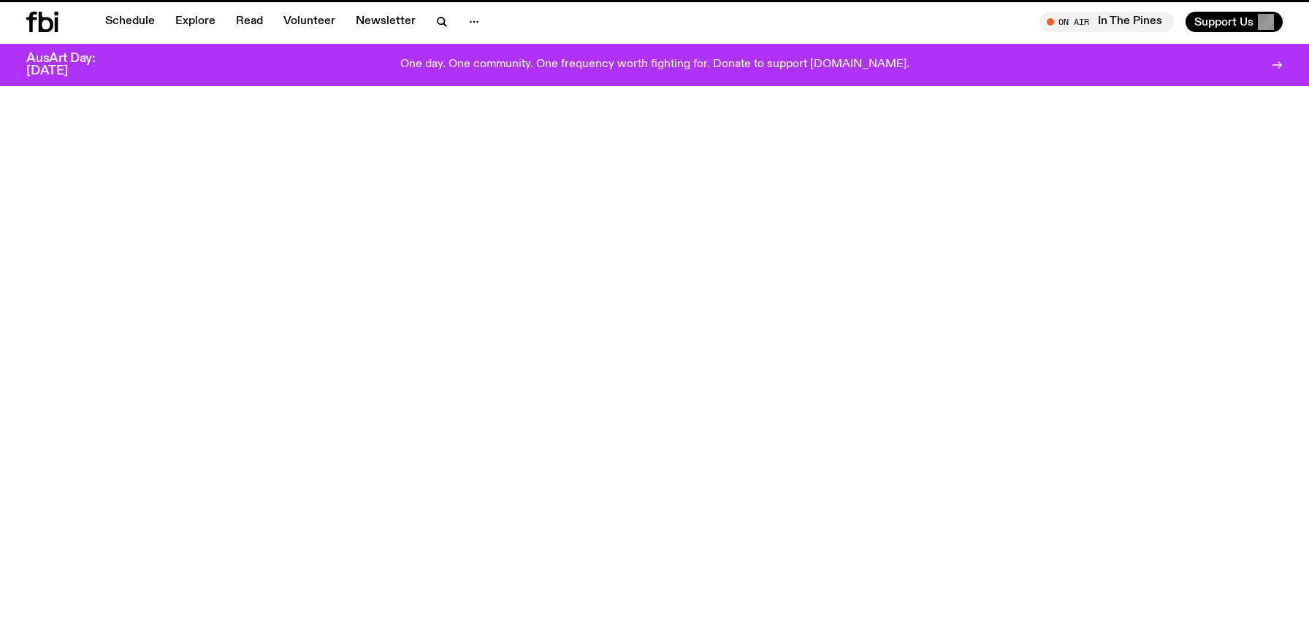
scroll to position [246, 0]
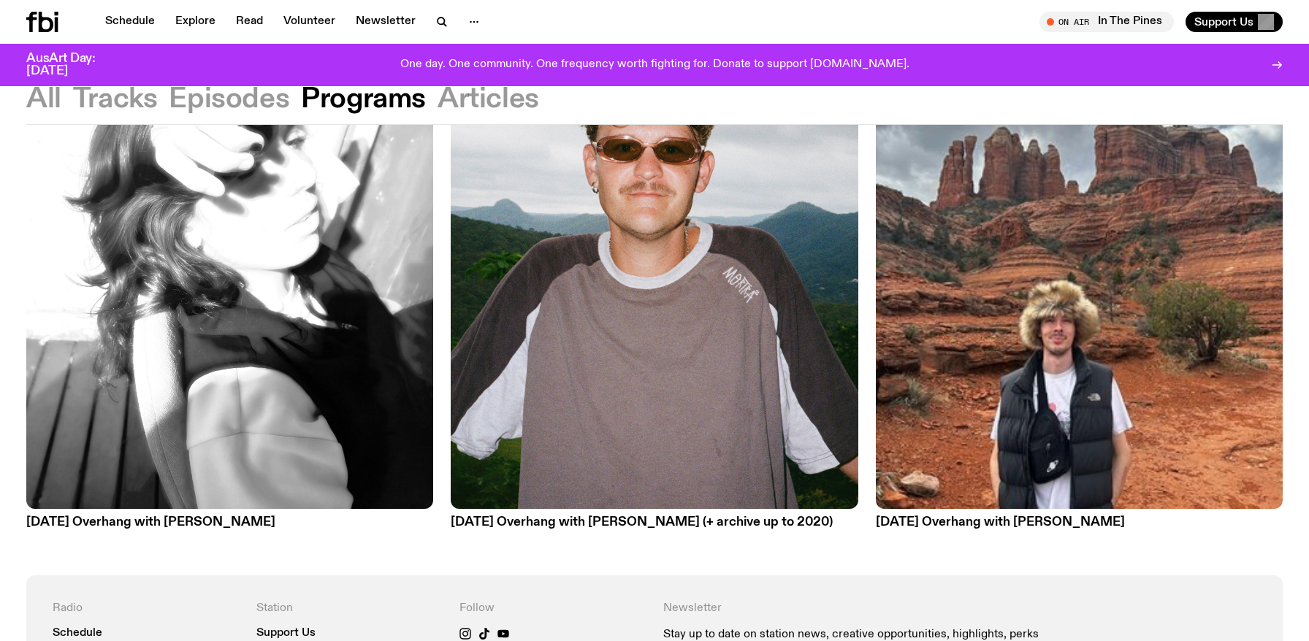
click at [984, 516] on h3 "Sunday Overhang with Pat Hilder" at bounding box center [1079, 522] width 407 height 12
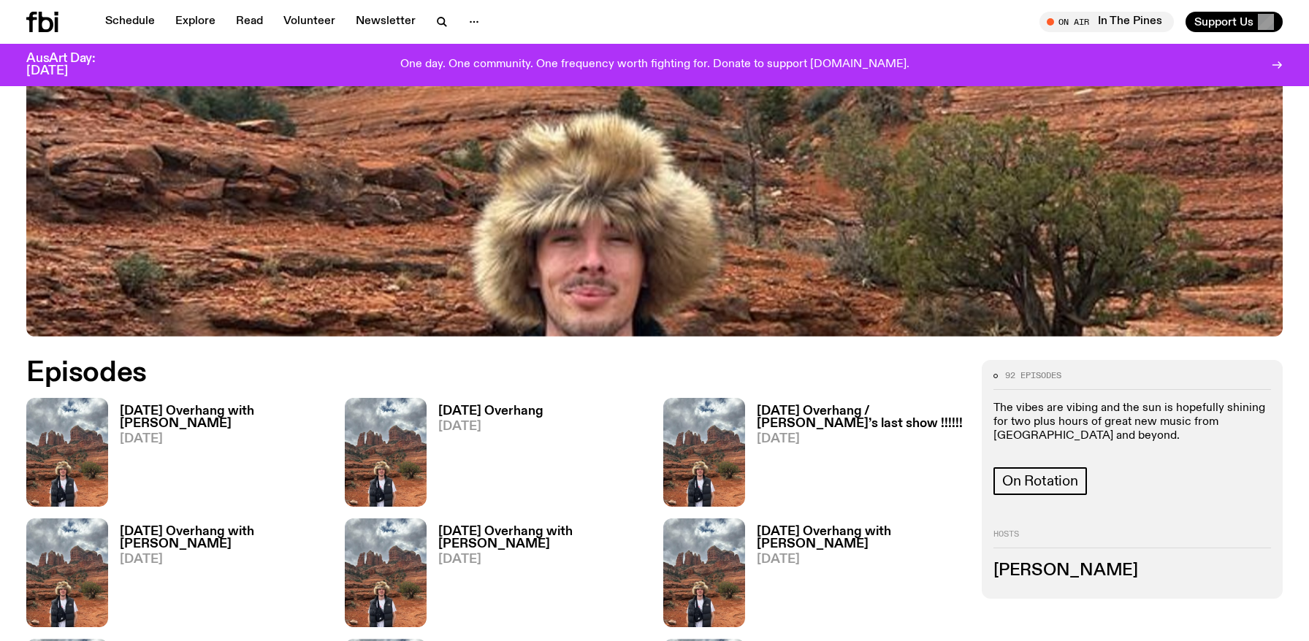
scroll to position [643, 0]
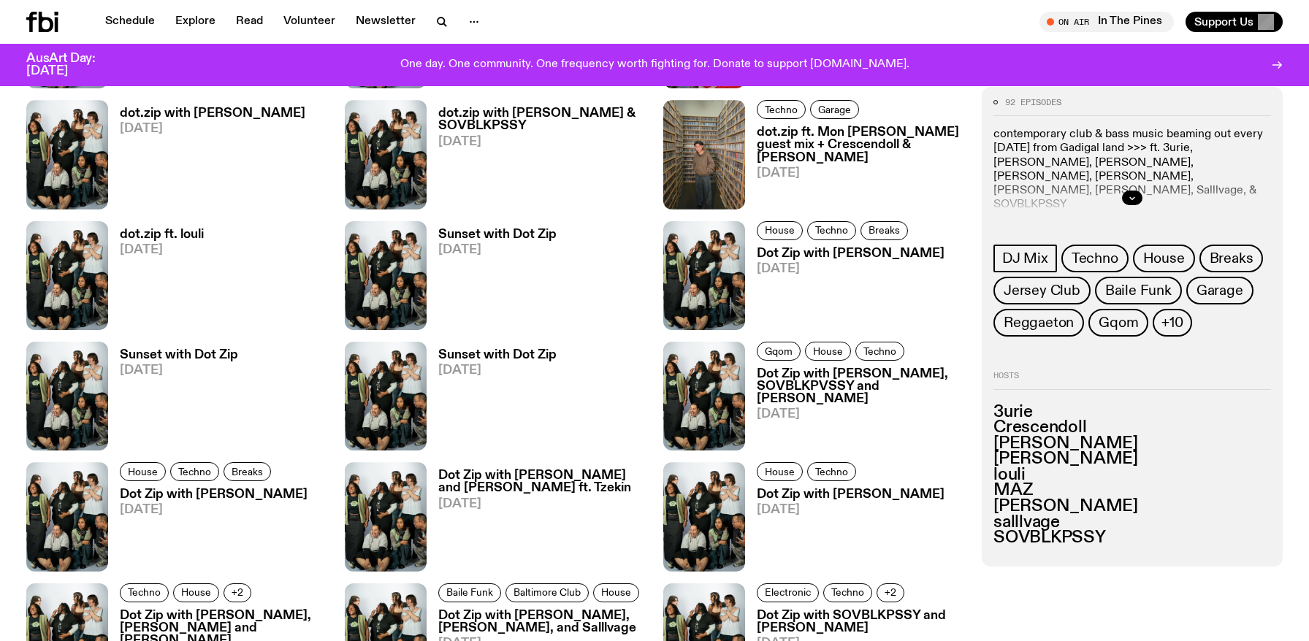
scroll to position [1093, 0]
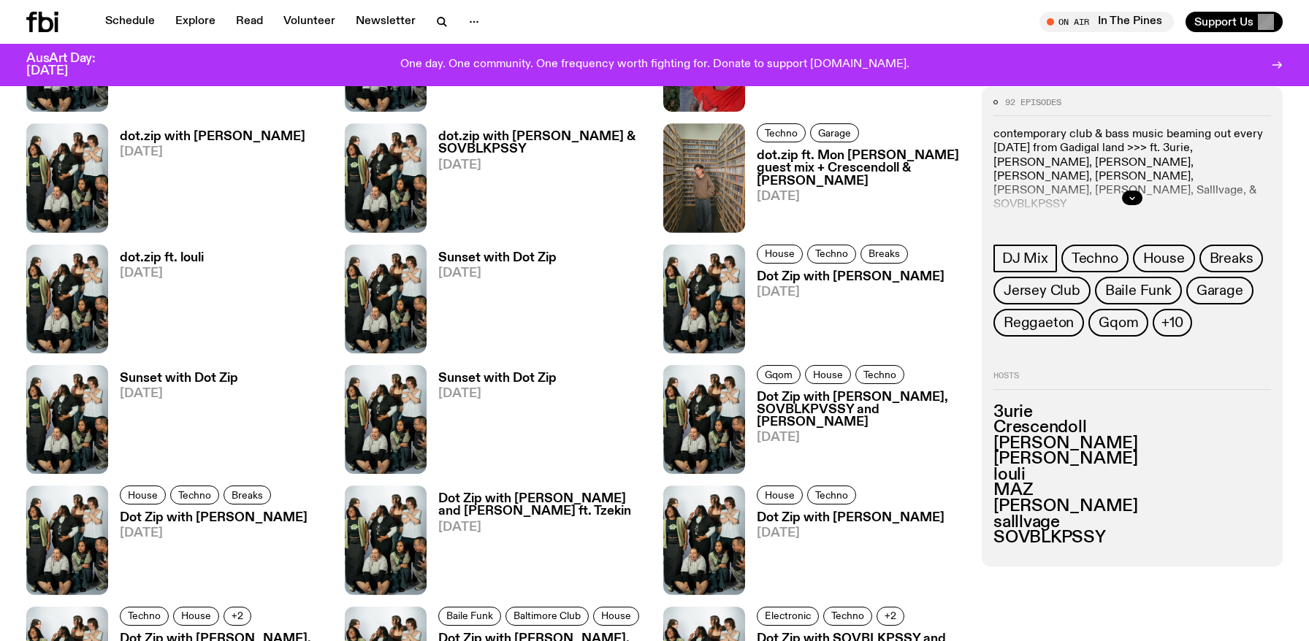
click at [1144, 199] on div at bounding box center [1132, 198] width 278 height 47
click at [1140, 200] on button "button" at bounding box center [1132, 198] width 20 height 15
